Goal: Participate in discussion: Engage in conversation with other users on a specific topic

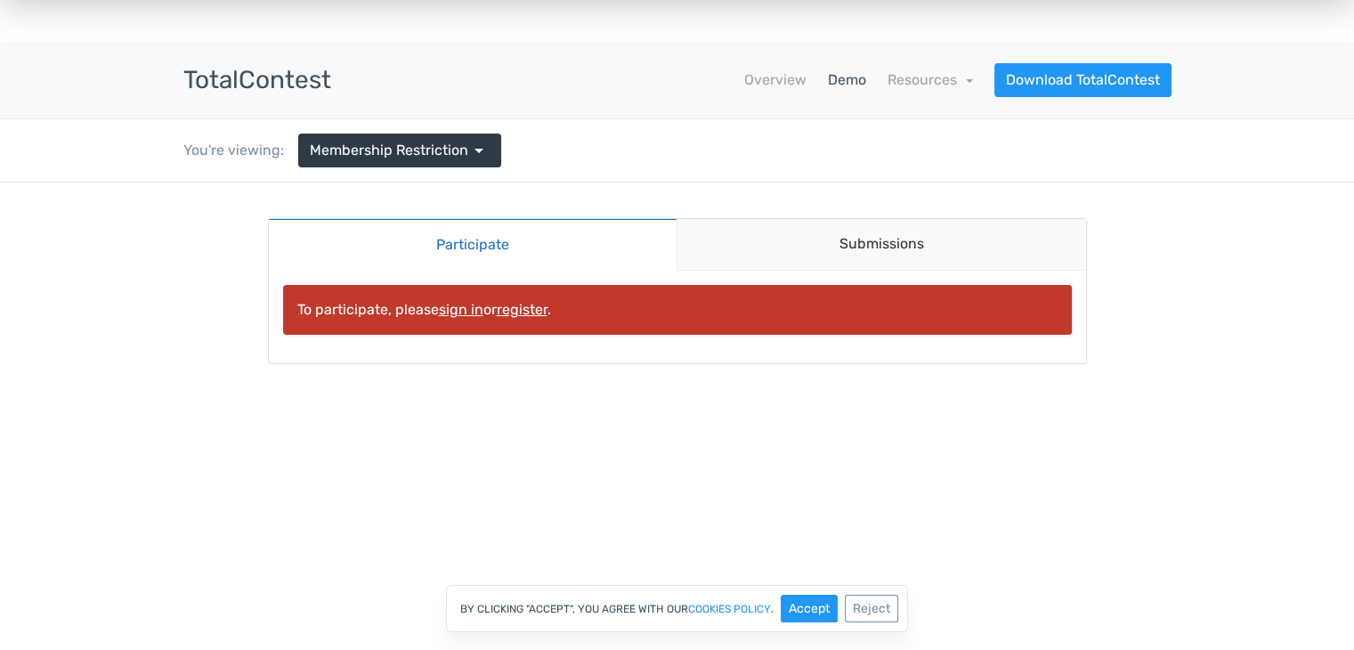
scroll to position [28, 0]
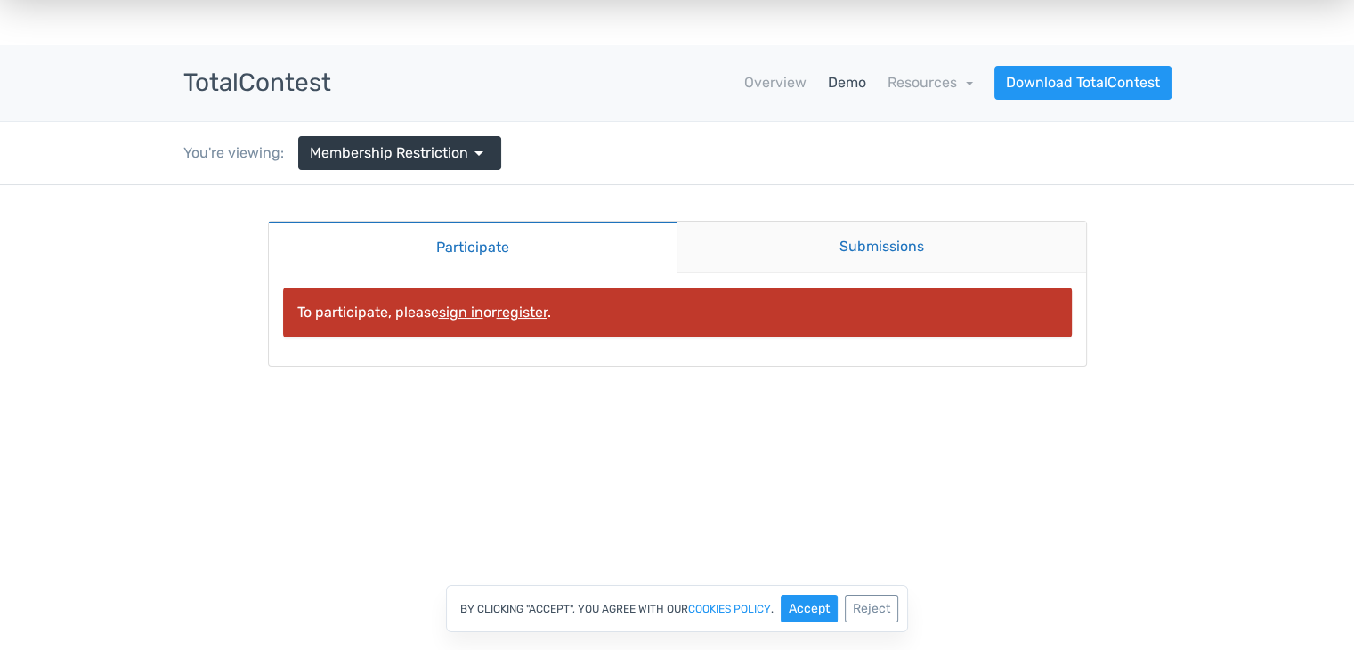
click at [762, 250] on link "Submissions" at bounding box center [880, 248] width 409 height 52
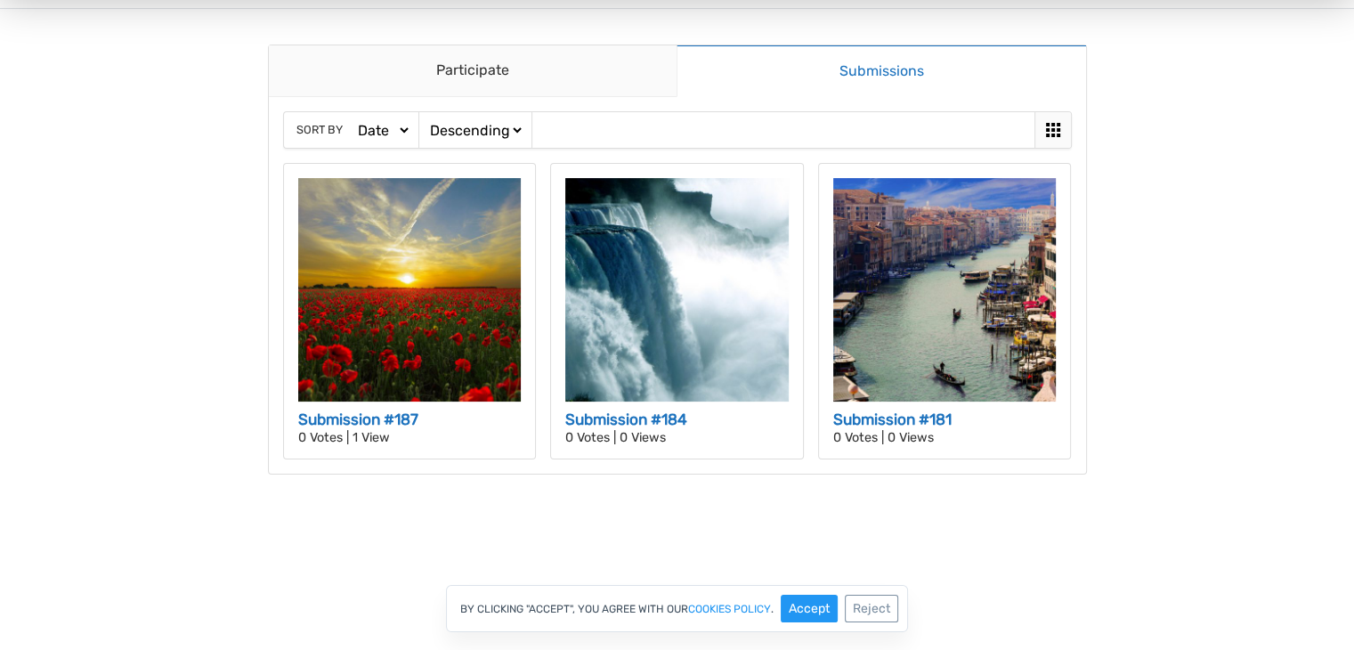
scroll to position [203, 0]
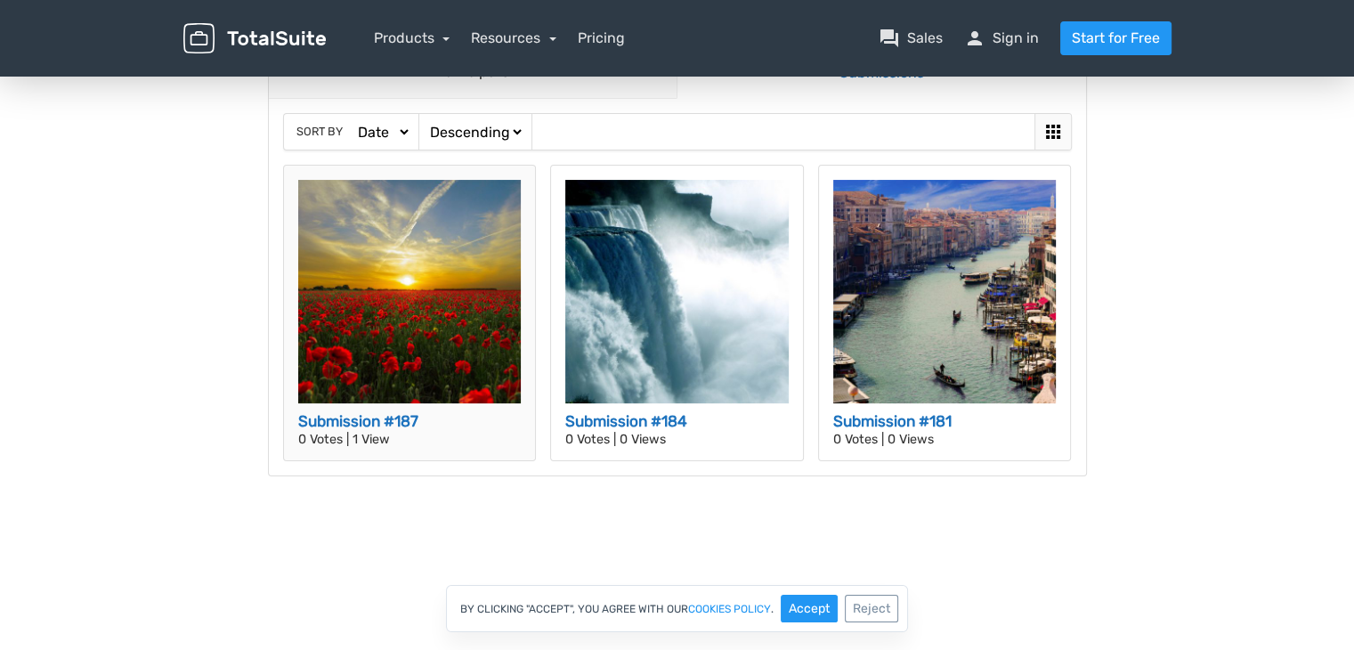
click at [473, 412] on h3 "Submission #187" at bounding box center [409, 421] width 223 height 23
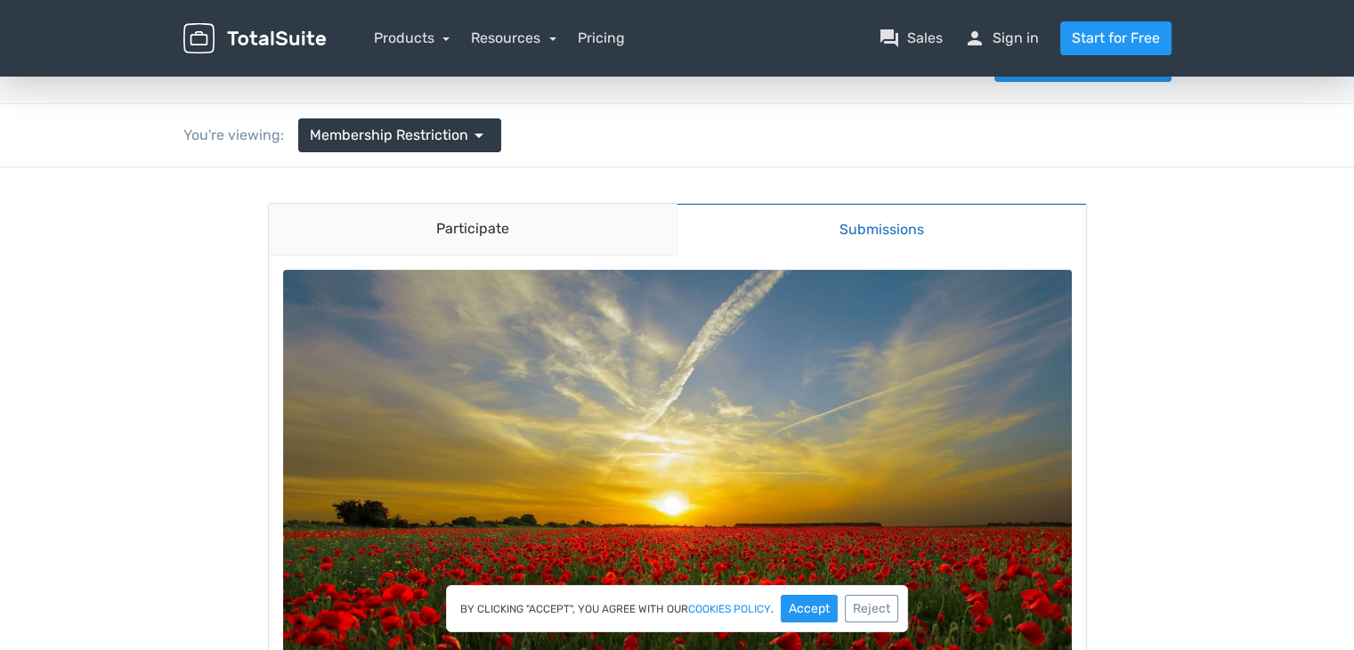
scroll to position [0, 0]
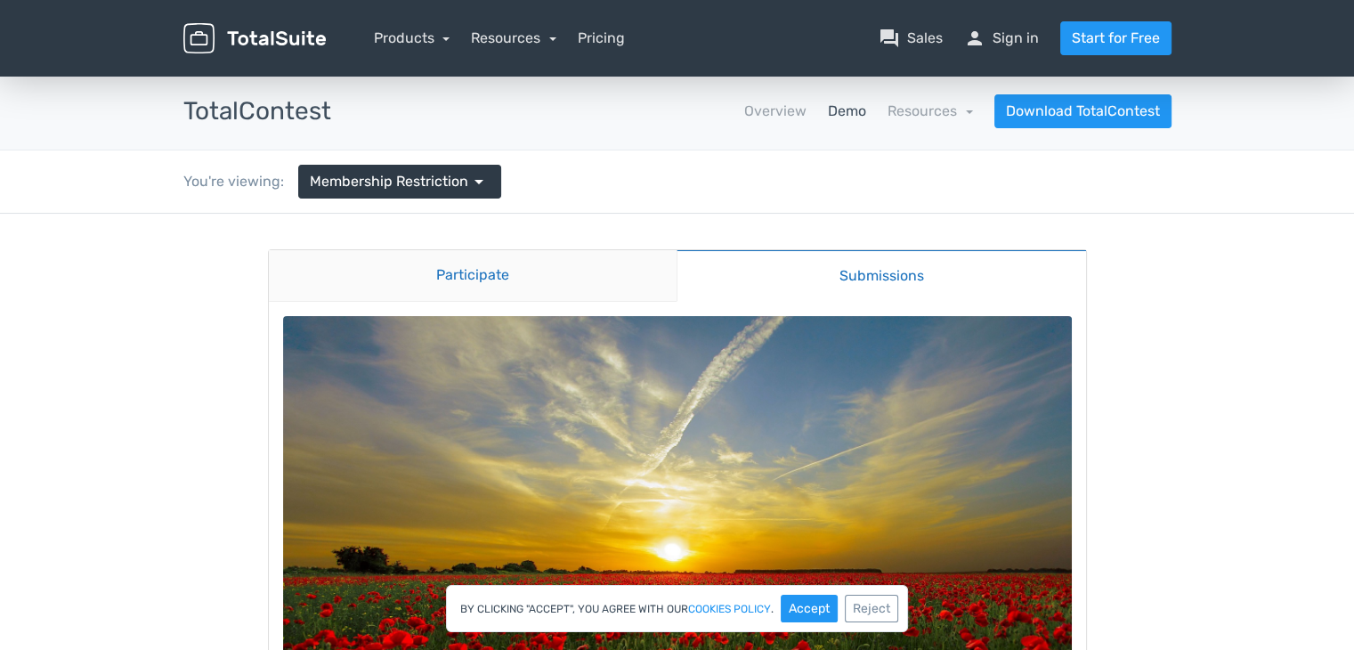
click at [548, 263] on link "Participate" at bounding box center [473, 276] width 409 height 52
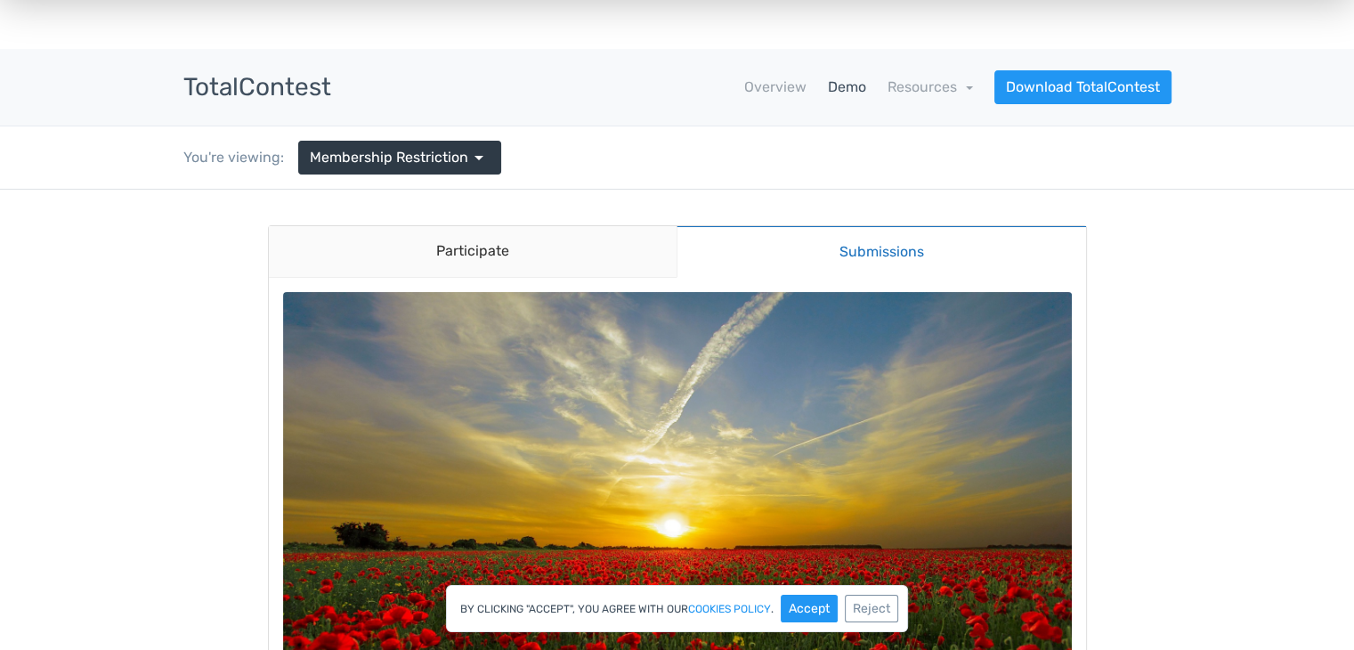
scroll to position [21, 0]
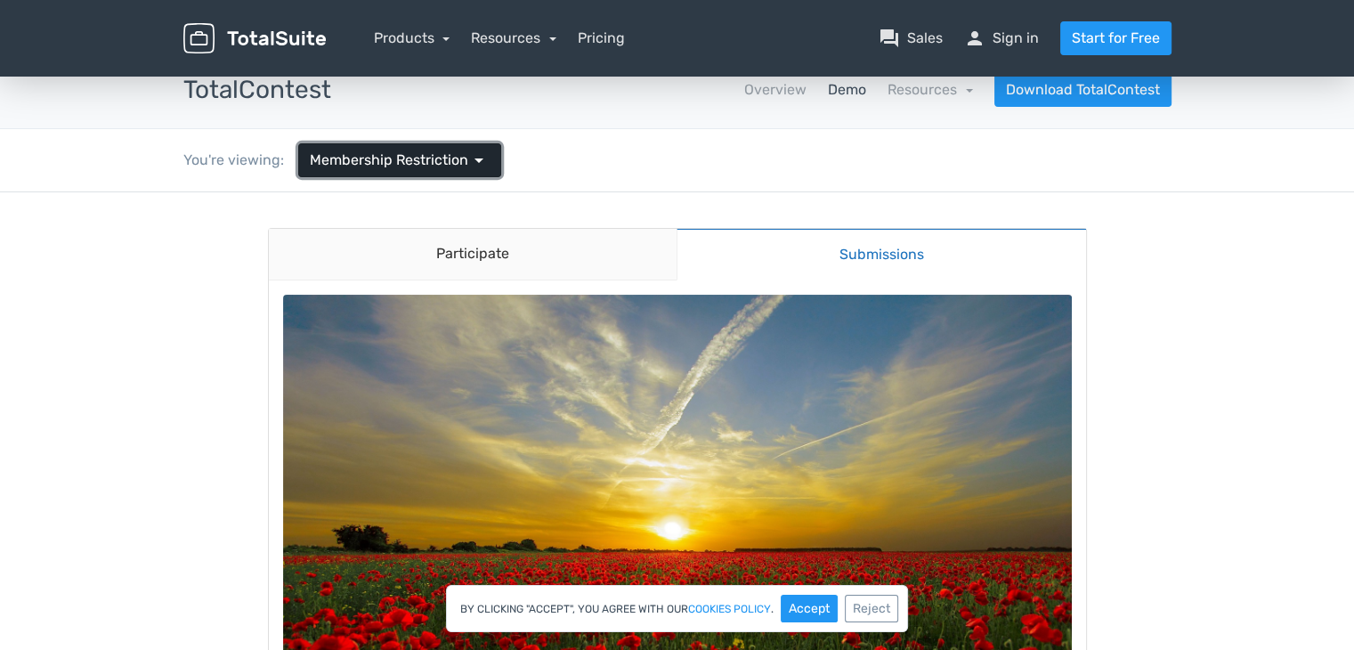
click at [408, 167] on span "Membership Restriction" at bounding box center [389, 160] width 158 height 21
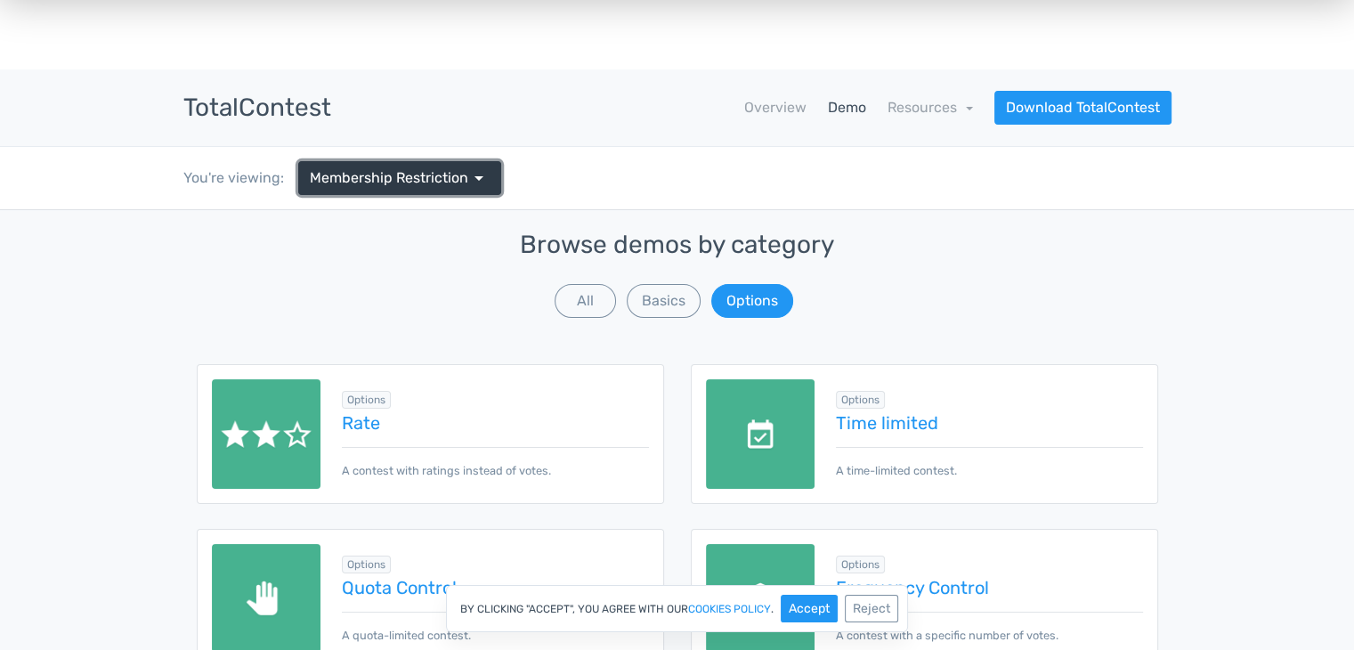
scroll to position [0, 0]
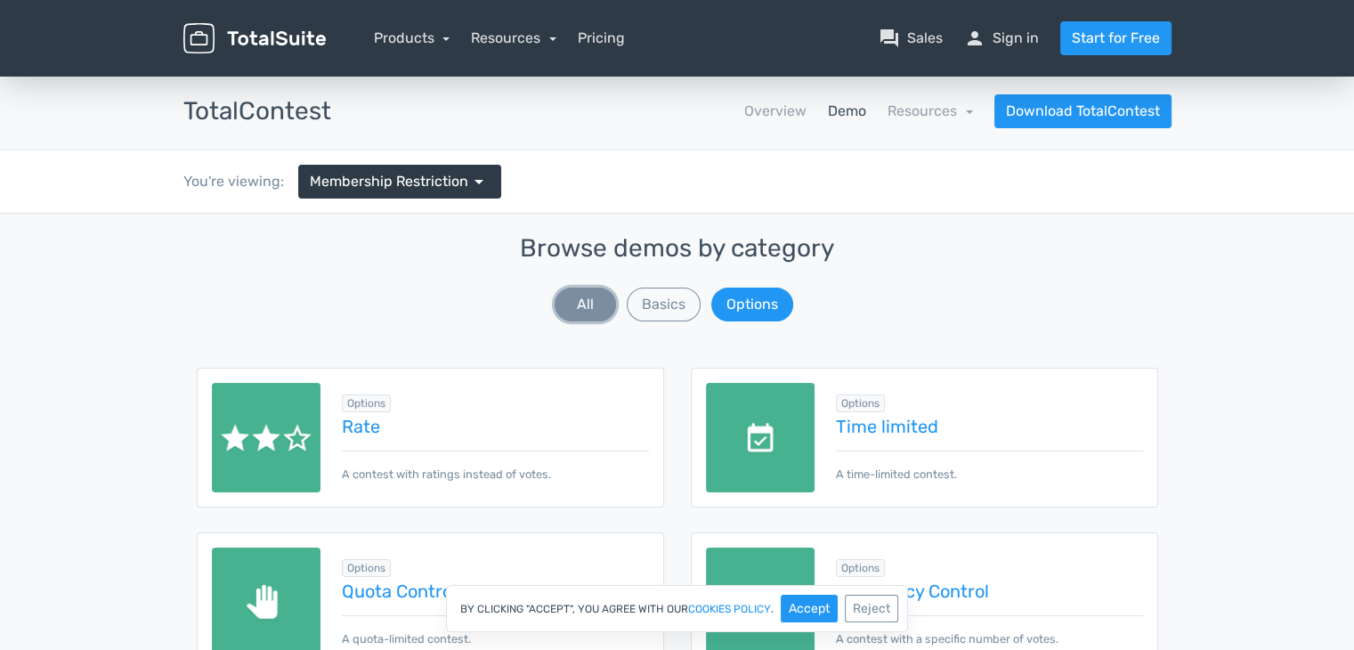
click at [570, 311] on button "All" at bounding box center [584, 304] width 61 height 34
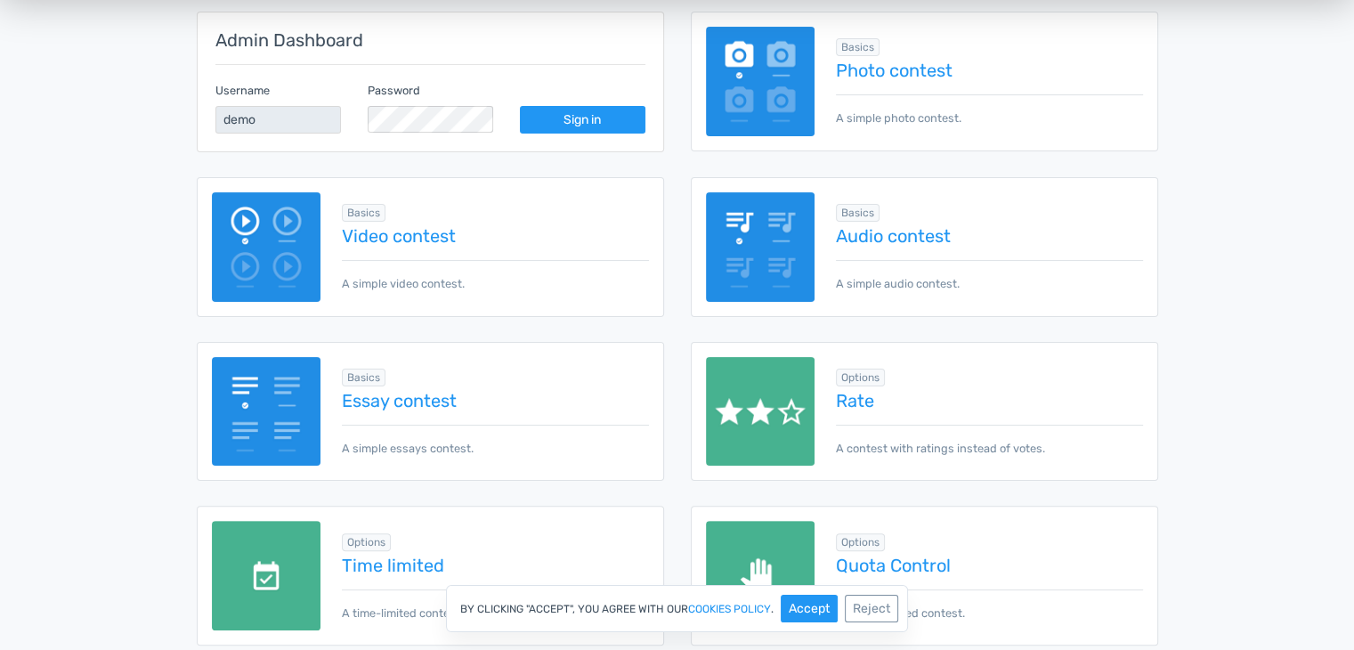
scroll to position [359, 0]
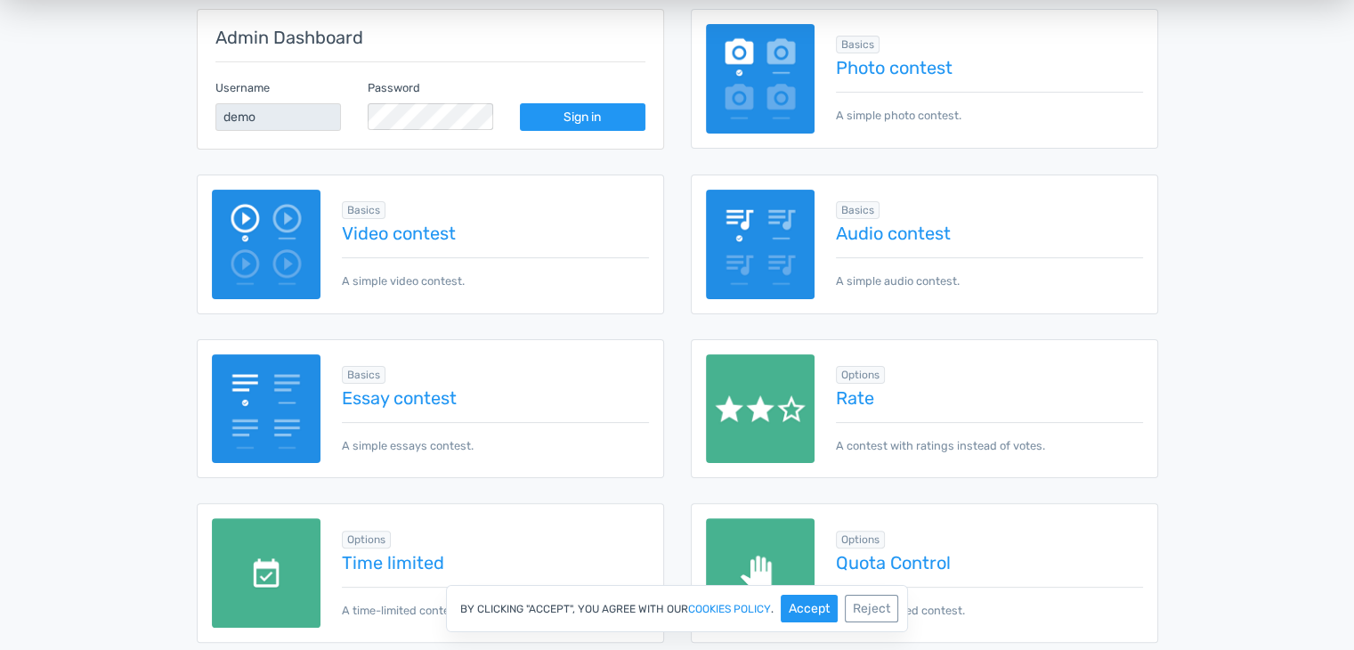
click at [858, 92] on p "A simple photo contest." at bounding box center [989, 108] width 306 height 32
click at [921, 125] on div "Basics Photo contest A simple photo contest." at bounding box center [924, 79] width 467 height 140
click at [890, 64] on link "Photo contest" at bounding box center [989, 68] width 306 height 20
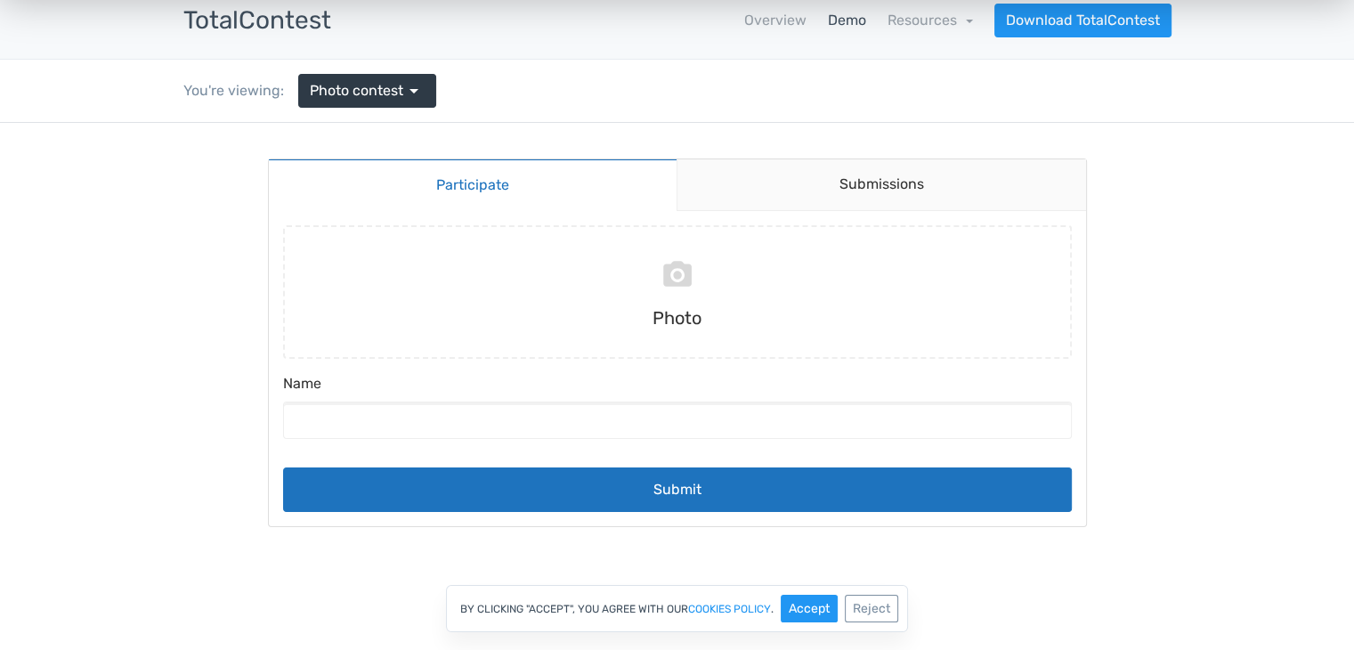
scroll to position [185, 0]
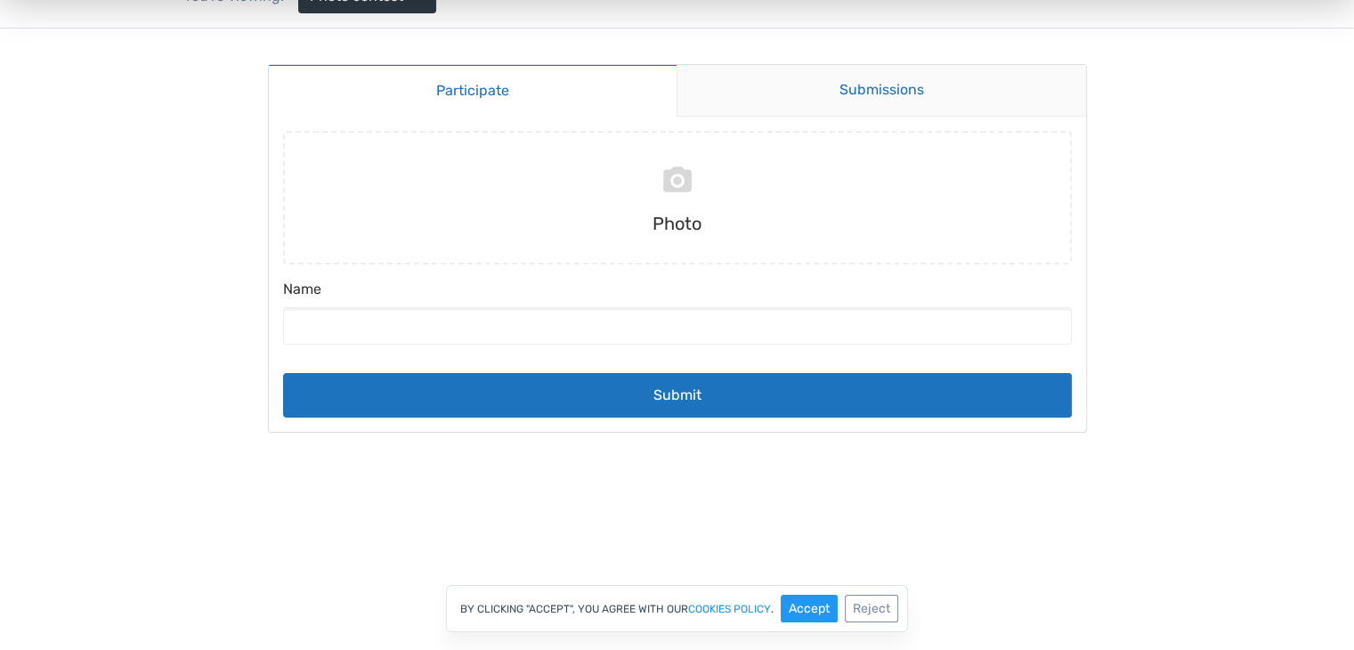
click at [844, 86] on link "Submissions" at bounding box center [880, 91] width 409 height 52
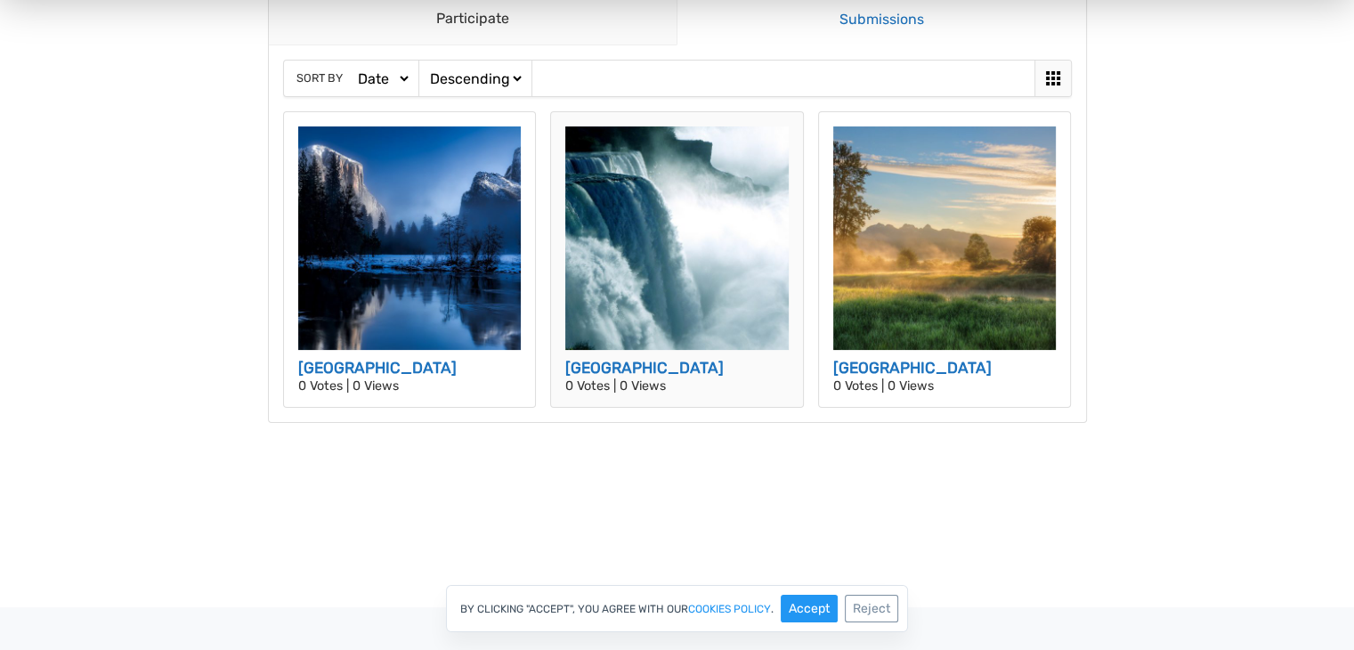
scroll to position [259, 0]
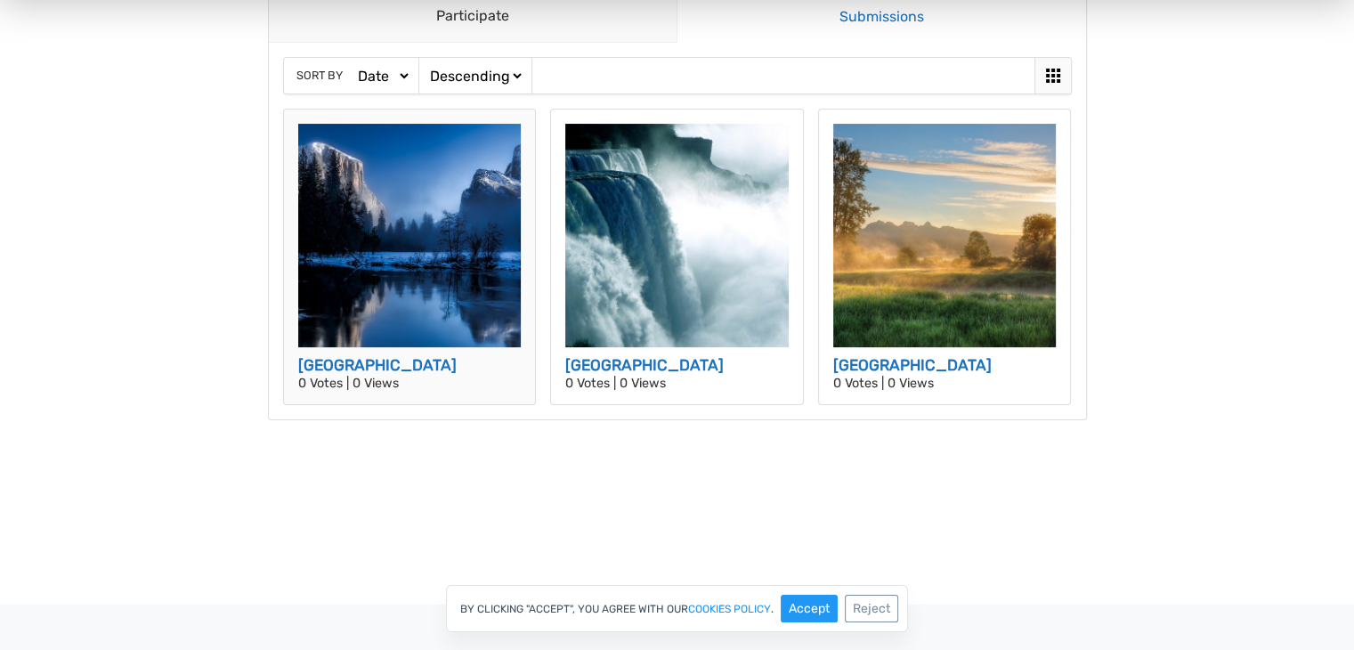
click at [501, 271] on img at bounding box center [409, 235] width 223 height 223
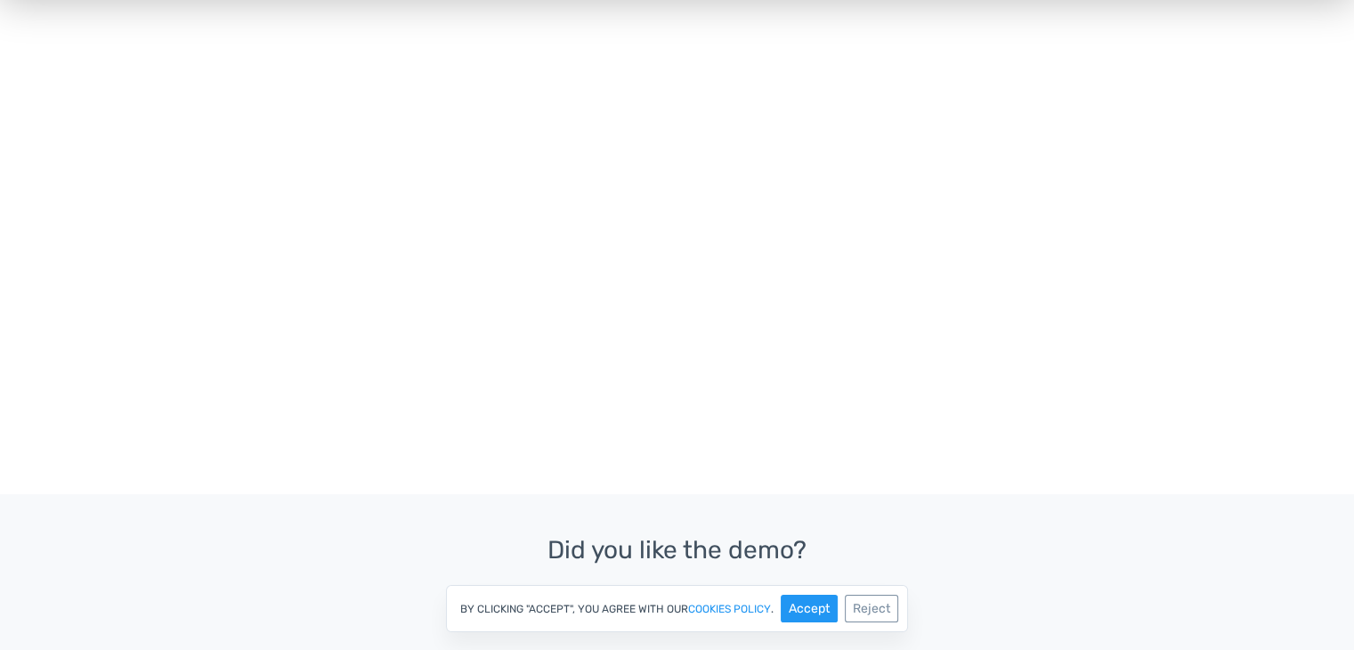
scroll to position [530, 0]
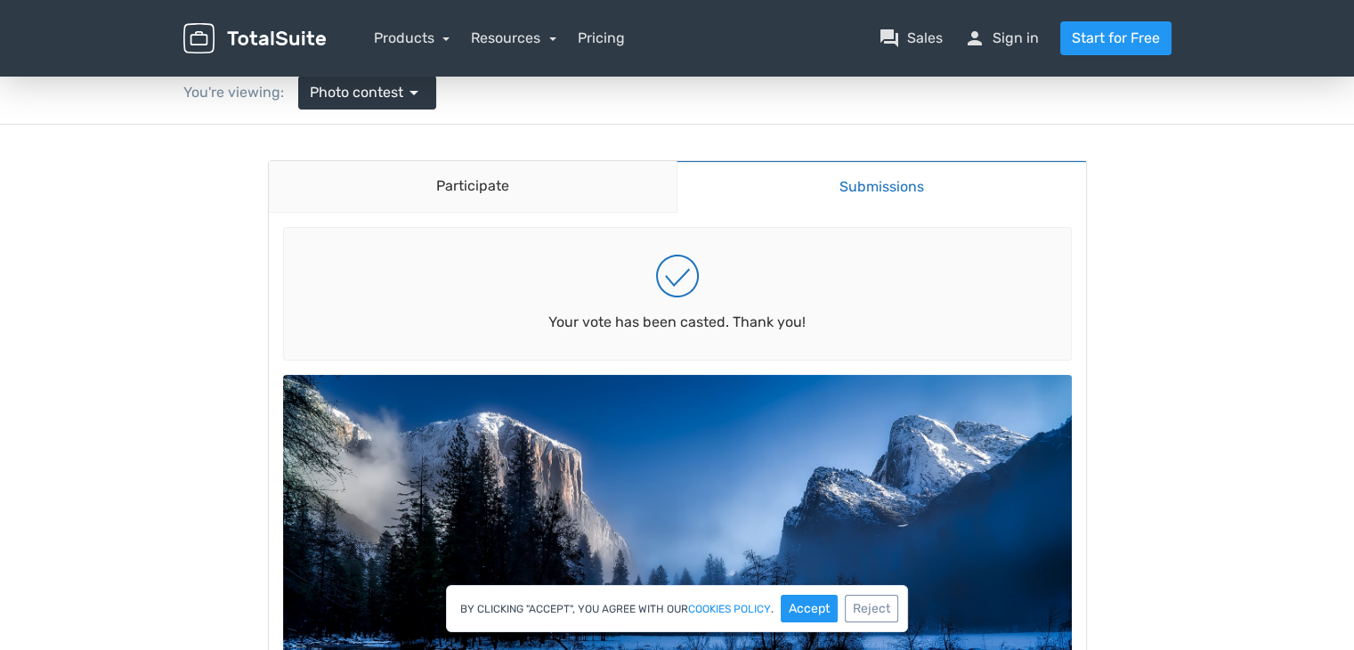
scroll to position [0, 0]
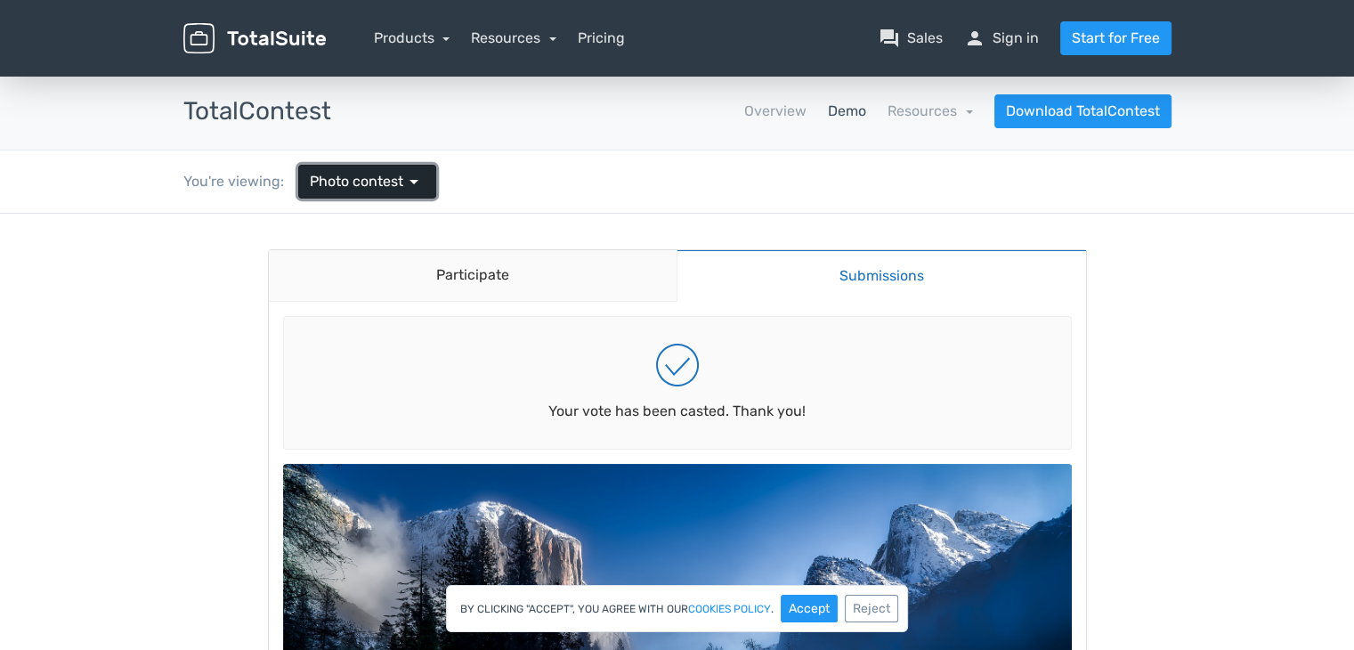
click at [376, 178] on span "Photo contest" at bounding box center [356, 181] width 93 height 21
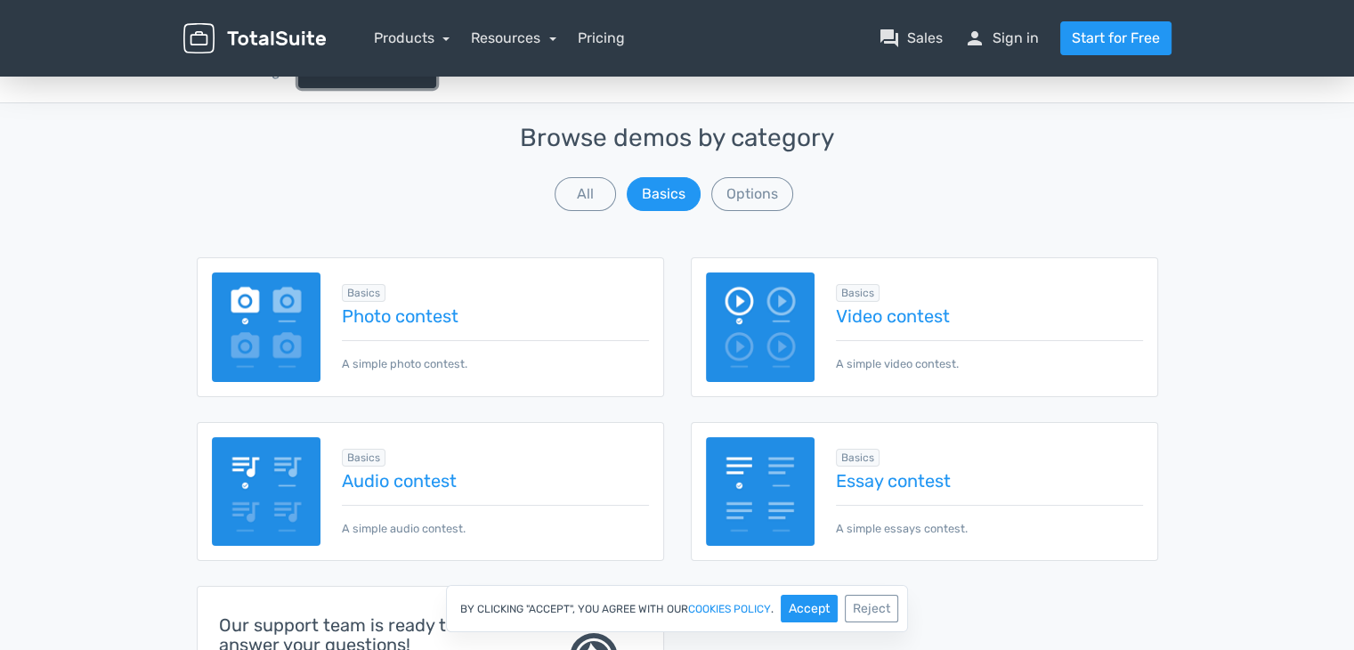
scroll to position [110, 0]
click at [579, 200] on button "All" at bounding box center [584, 194] width 61 height 34
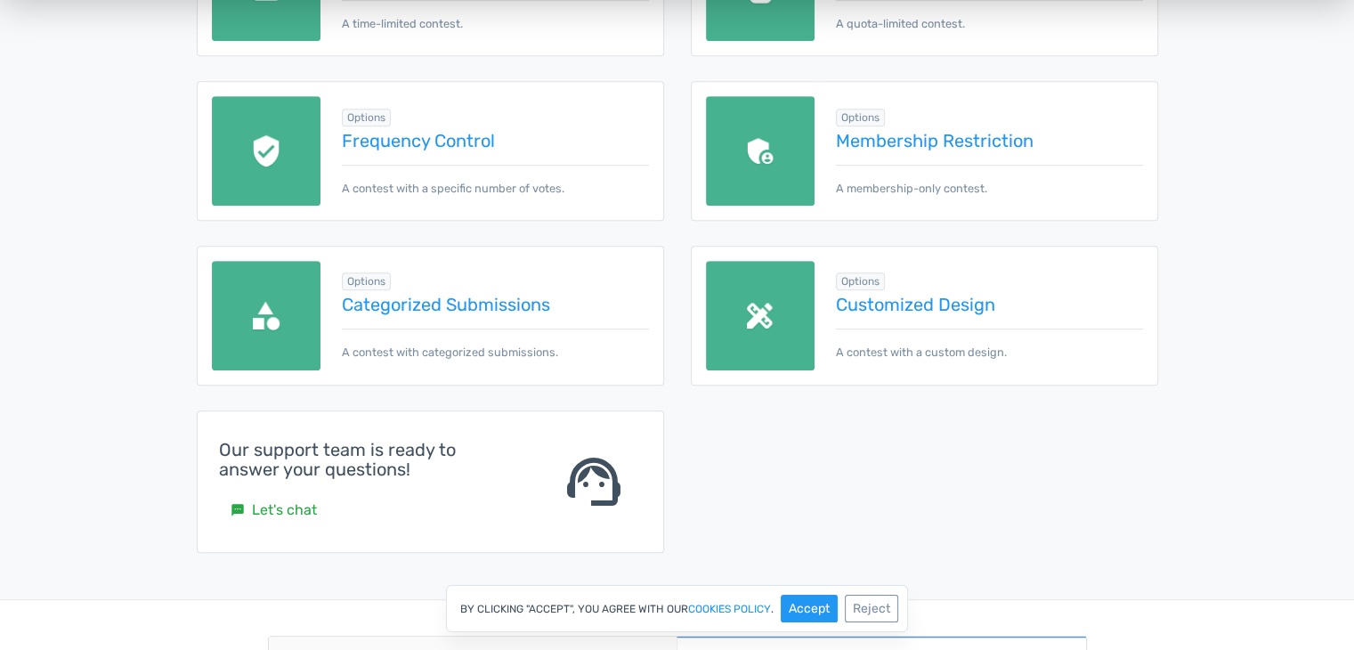
scroll to position [854, 0]
